Goal: Navigation & Orientation: Go to known website

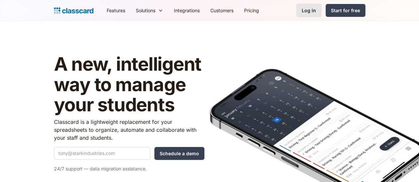
click at [316, 13] on div "Log in" at bounding box center [308, 10] width 14 height 7
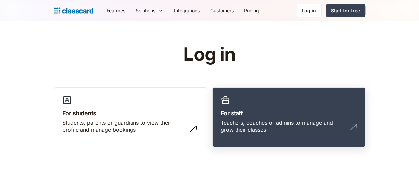
click at [276, 106] on link "For staff Teachers, coaches or admins to manage and grow their classes" at bounding box center [288, 117] width 153 height 60
